Goal: Task Accomplishment & Management: Manage account settings

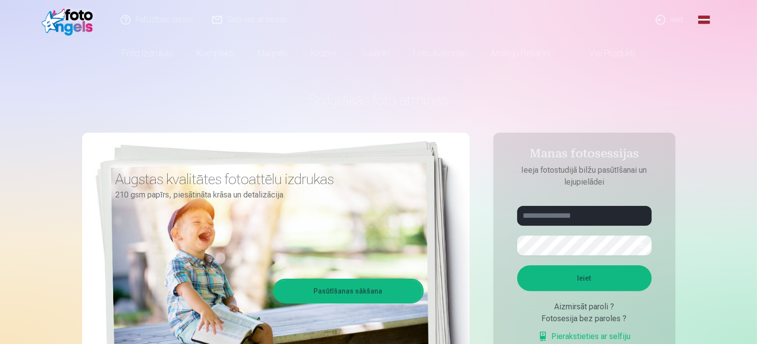
click at [670, 21] on link "Ieiet" at bounding box center [670, 20] width 47 height 40
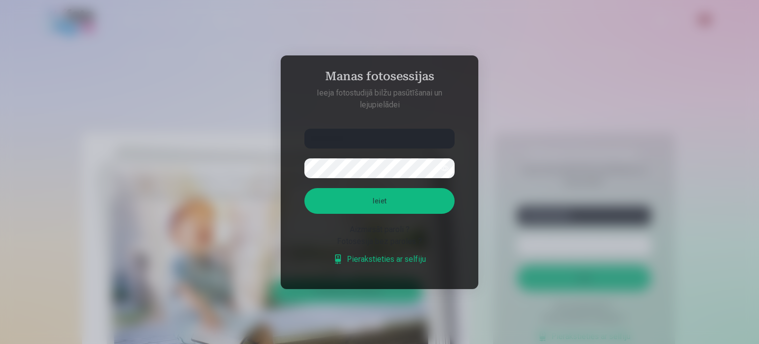
type input "**********"
click at [305, 188] on button "Ieiet" at bounding box center [380, 201] width 150 height 26
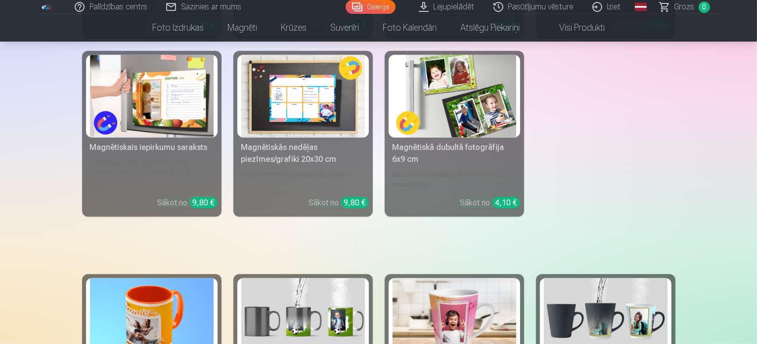
scroll to position [966, 0]
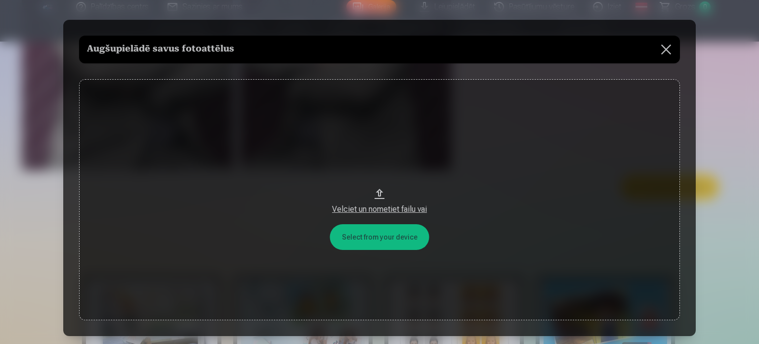
click at [666, 52] on button at bounding box center [667, 50] width 28 height 28
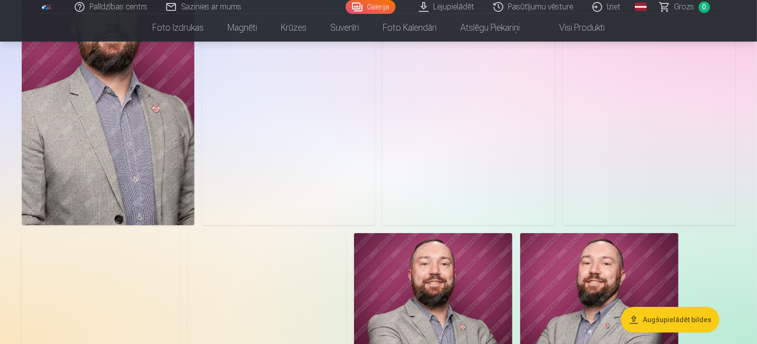
scroll to position [0, 0]
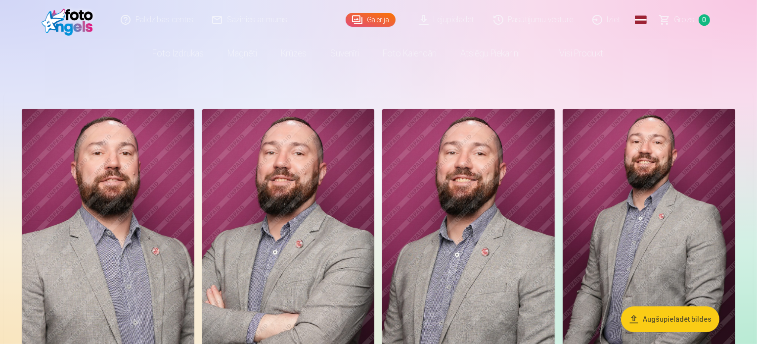
click at [115, 188] on img at bounding box center [108, 238] width 173 height 259
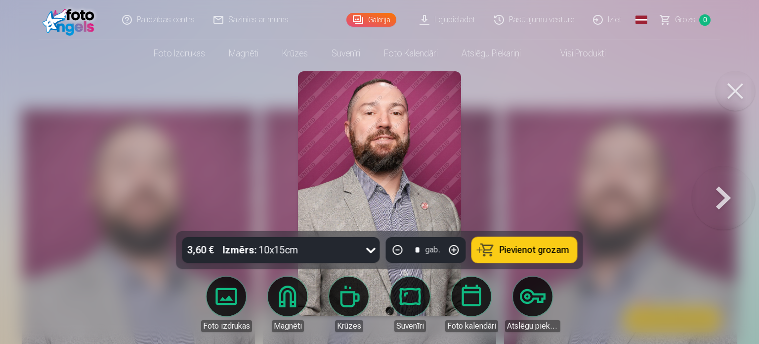
click at [550, 142] on div at bounding box center [379, 172] width 759 height 344
